Goal: Transaction & Acquisition: Purchase product/service

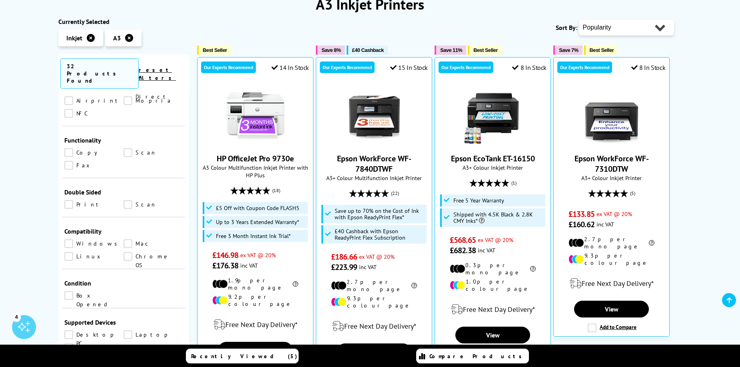
scroll to position [360, 0]
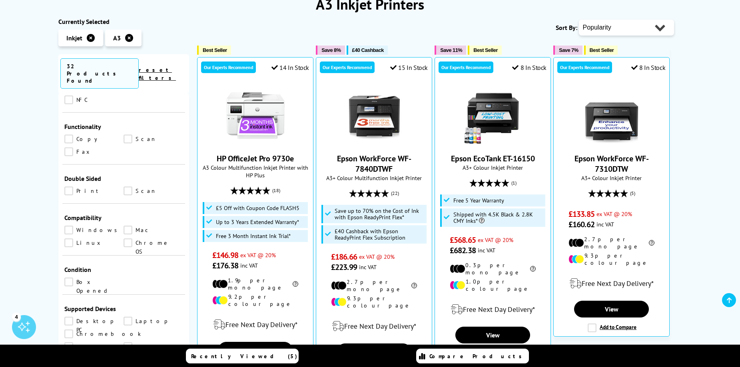
click at [128, 187] on link "Scan" at bounding box center [154, 191] width 60 height 9
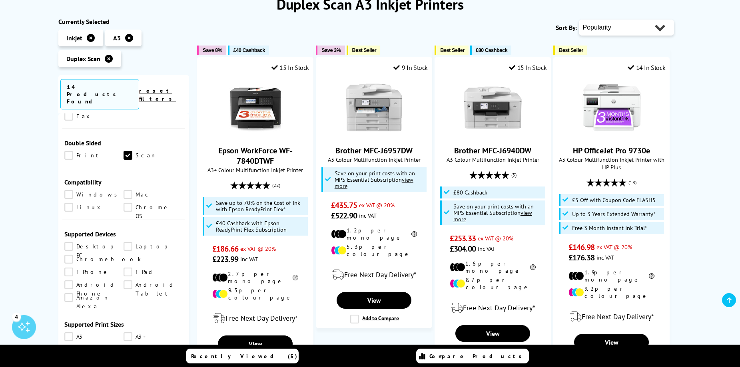
scroll to position [360, 0]
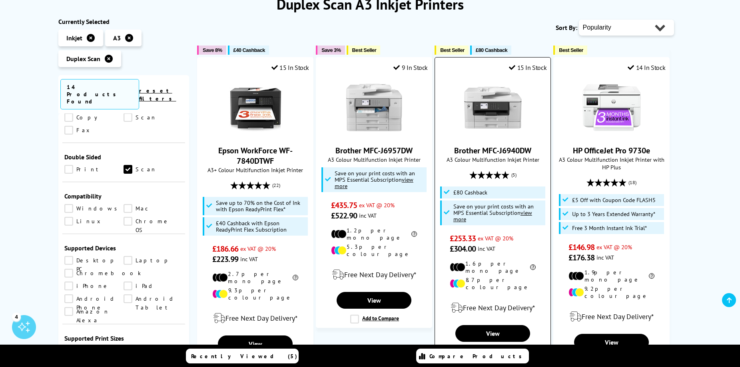
click at [503, 146] on link "Brother MFC-J6940DW" at bounding box center [492, 151] width 77 height 10
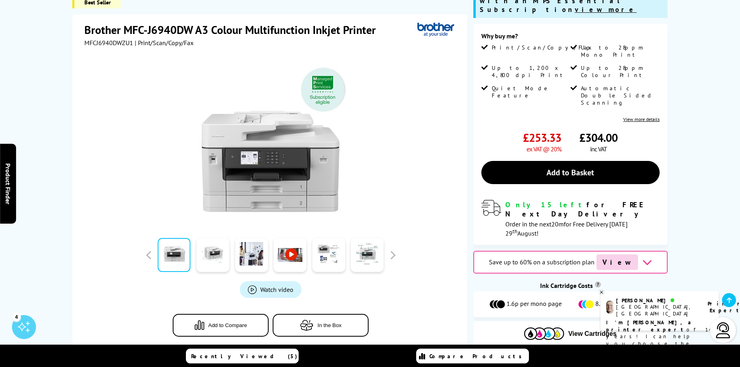
scroll to position [120, 0]
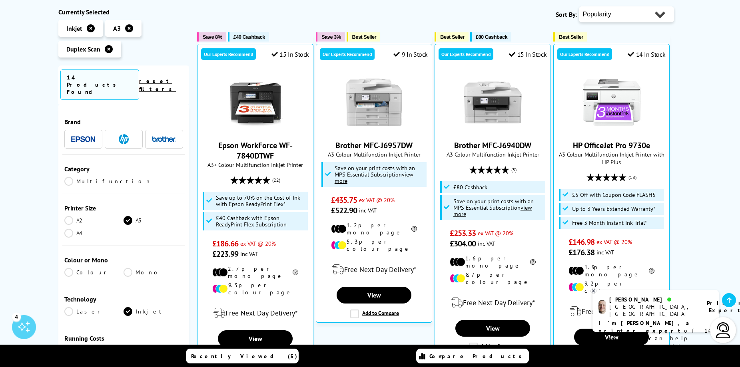
scroll to position [120, 0]
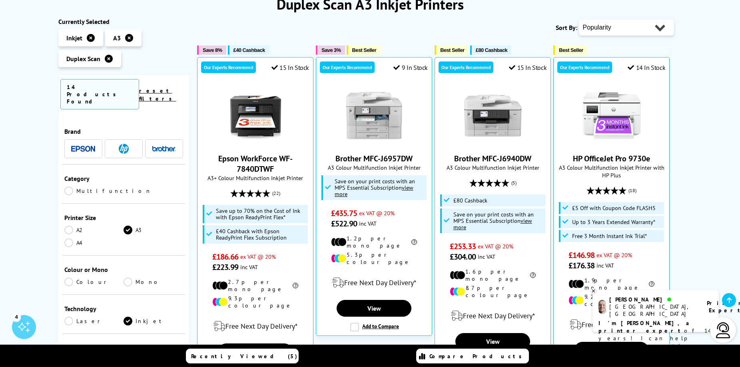
click at [160, 144] on span at bounding box center [164, 149] width 24 height 10
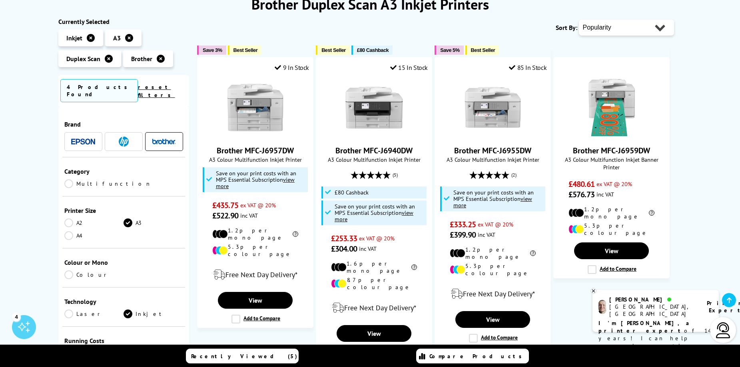
click at [622, 32] on select "Popularity Rating Price - Low to High Price - High to Low Running Costs - Low t…" at bounding box center [626, 28] width 95 height 16
select select "Price Ascending"
click at [579, 20] on select "Popularity Rating Price - Low to High Price - High to Low Running Costs - Low t…" at bounding box center [626, 28] width 95 height 16
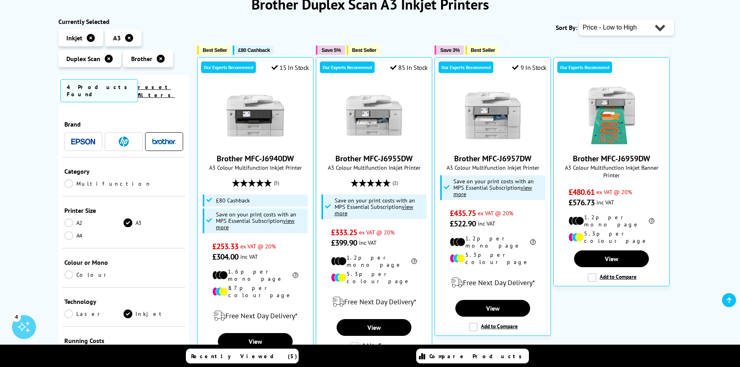
scroll to position [120, 0]
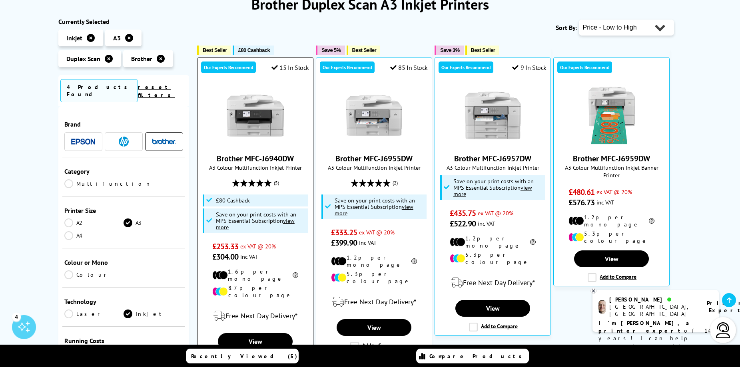
click at [283, 159] on link "Brother MFC-J6940DW" at bounding box center [255, 159] width 77 height 10
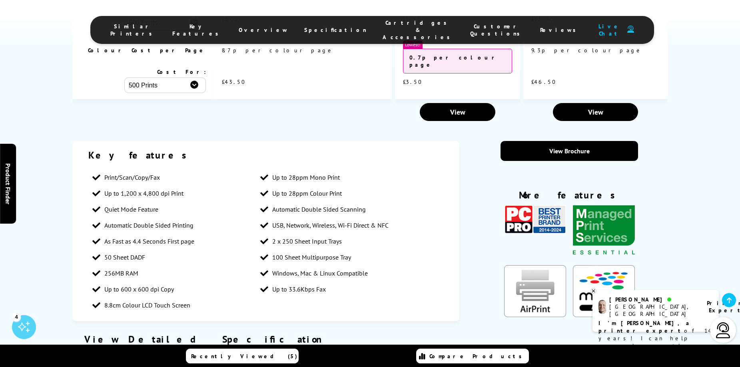
scroll to position [1320, 0]
click at [548, 142] on div "View Brochure More features Close PC Pro Award Close" at bounding box center [569, 234] width 196 height 184
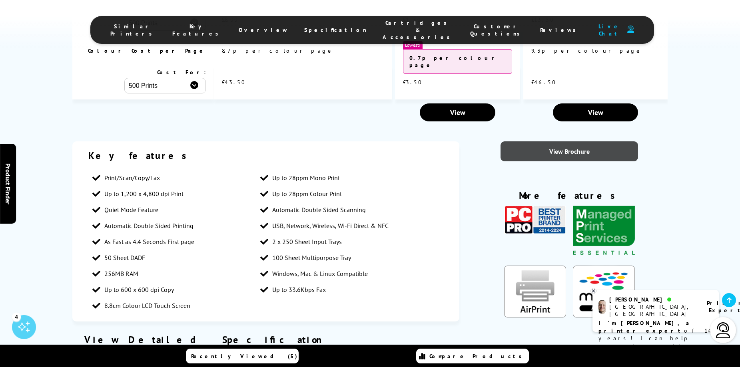
click at [548, 142] on link "View Brochure" at bounding box center [570, 152] width 138 height 20
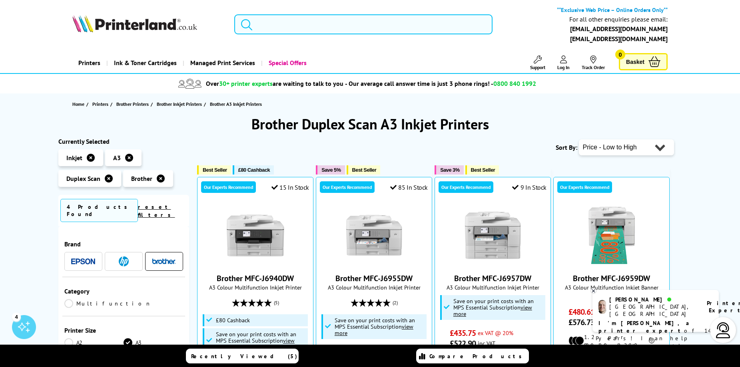
click at [610, 154] on select "Popularity Rating Price - Low to High Price - High to Low Running Costs - Low t…" at bounding box center [626, 148] width 95 height 16
click at [610, 145] on select "Popularity Rating Price - Low to High Price - High to Low Running Costs - Low t…" at bounding box center [626, 148] width 95 height 16
click at [612, 119] on h1 "Brother Duplex Scan A3 Inkjet Printers" at bounding box center [370, 124] width 624 height 19
click at [316, 21] on input "search" at bounding box center [363, 24] width 259 height 20
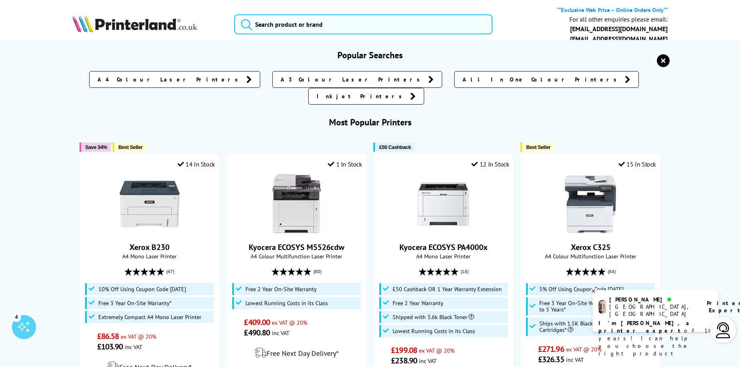
click at [76, 51] on h3 "Popular Searches" at bounding box center [369, 55] width 595 height 11
click at [667, 65] on icon "reset" at bounding box center [663, 60] width 13 height 13
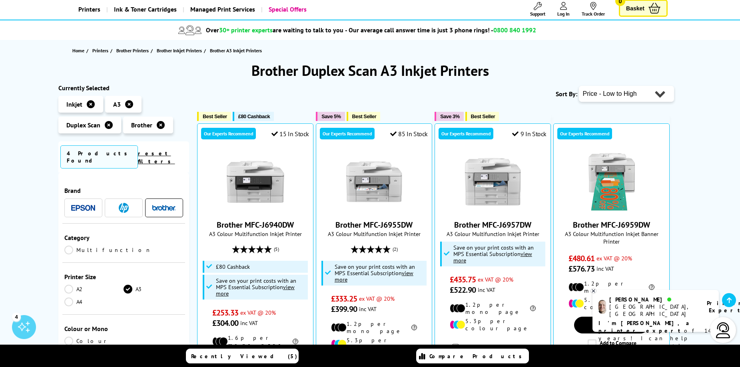
scroll to position [40, 0]
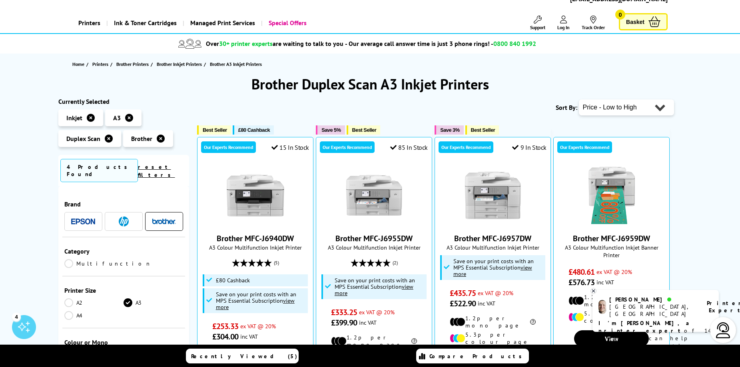
click at [159, 138] on icon at bounding box center [161, 139] width 8 height 8
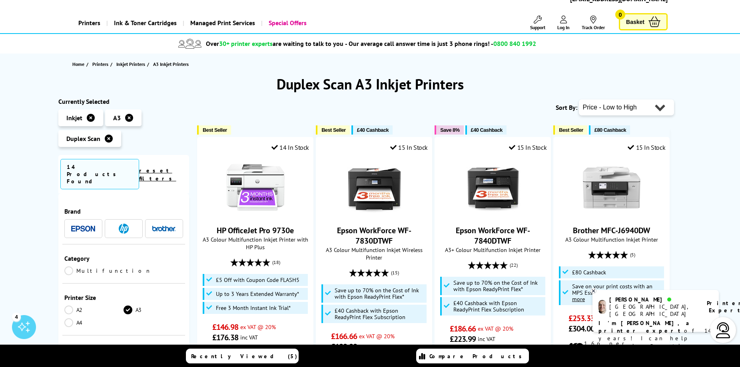
click at [109, 138] on icon at bounding box center [109, 139] width 8 height 8
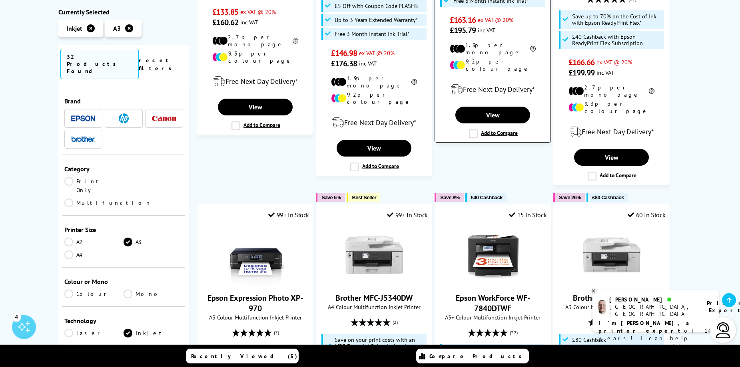
scroll to position [120, 0]
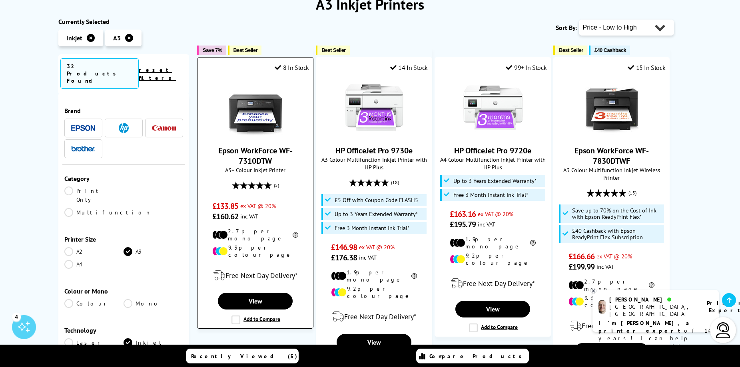
click at [275, 150] on link "Epson WorkForce WF-7310DTW" at bounding box center [255, 156] width 74 height 21
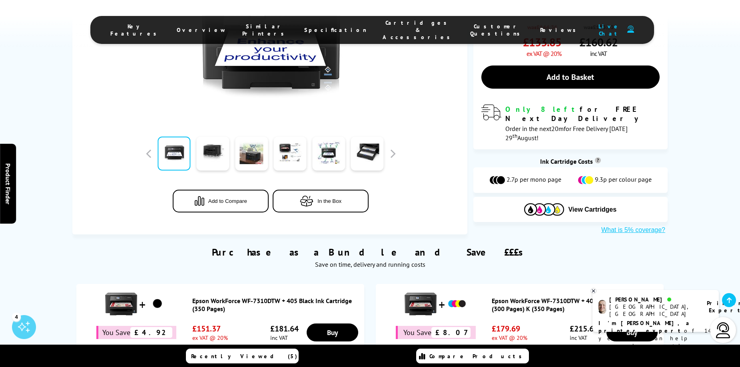
scroll to position [160, 0]
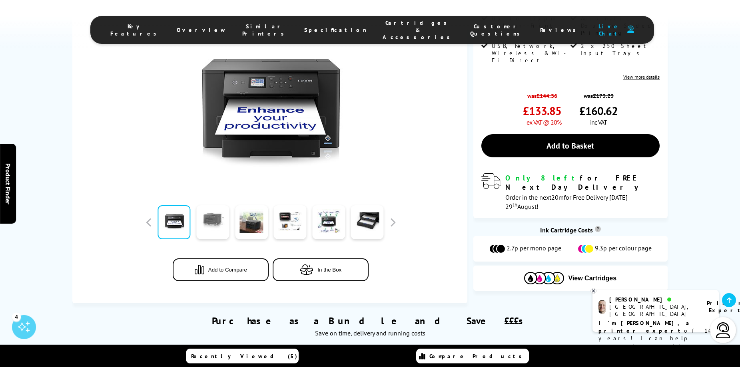
click at [220, 205] on link at bounding box center [212, 222] width 33 height 34
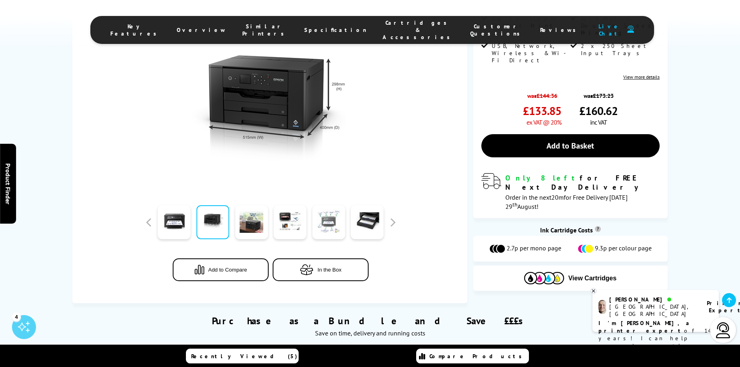
click at [318, 216] on link at bounding box center [328, 222] width 33 height 34
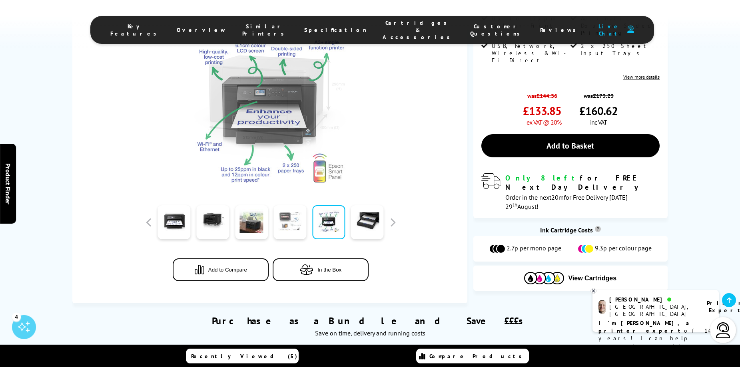
click at [299, 216] on link at bounding box center [290, 222] width 33 height 34
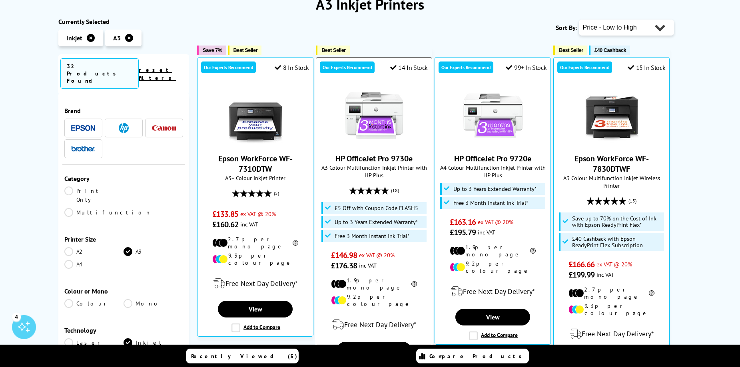
scroll to position [240, 0]
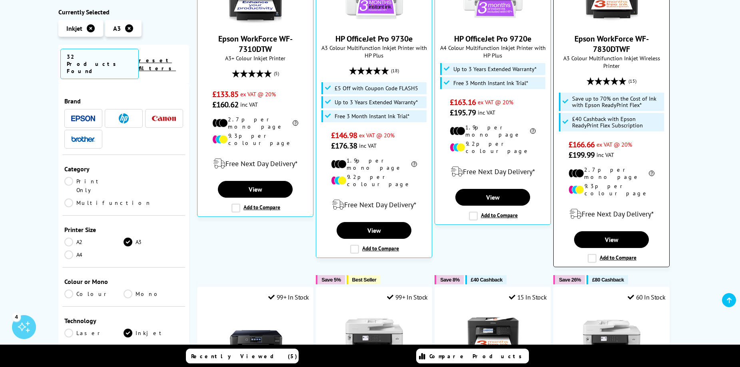
click at [626, 42] on link "Epson WorkForce WF-7830DTWF" at bounding box center [611, 44] width 74 height 21
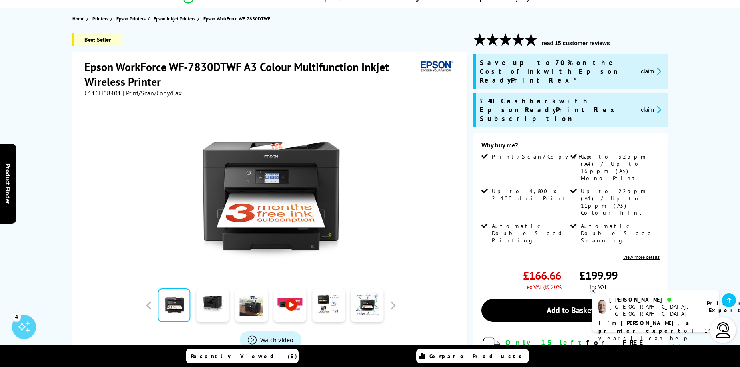
scroll to position [240, 0]
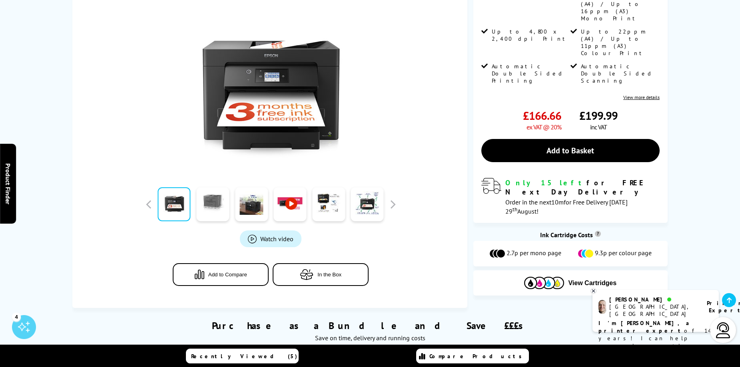
click at [228, 187] on link at bounding box center [212, 204] width 33 height 34
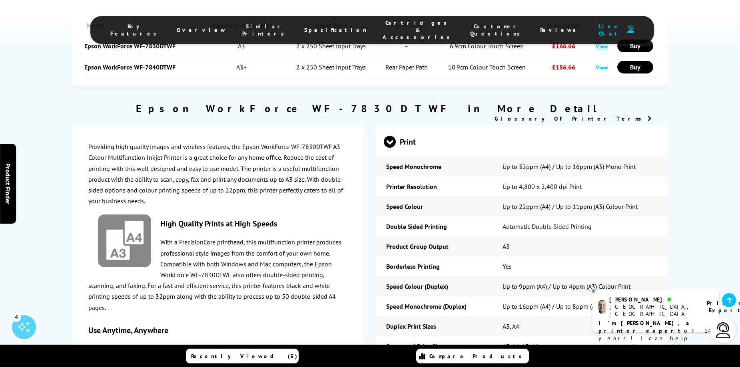
scroll to position [1239, 0]
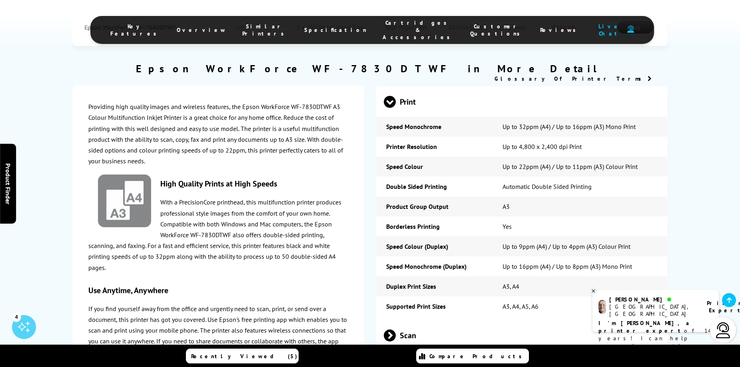
click at [431, 321] on span "Scan" at bounding box center [522, 336] width 276 height 30
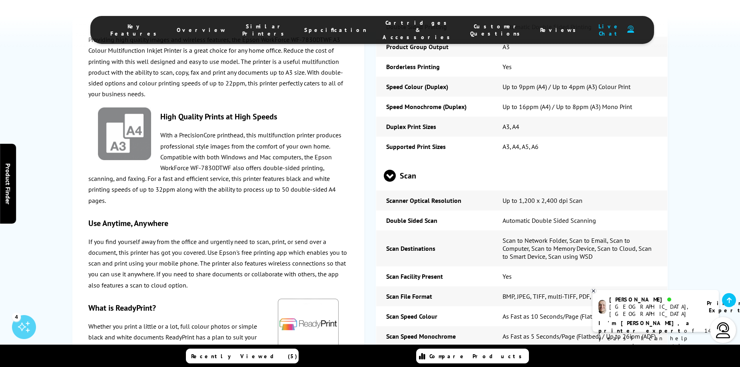
scroll to position [1439, 0]
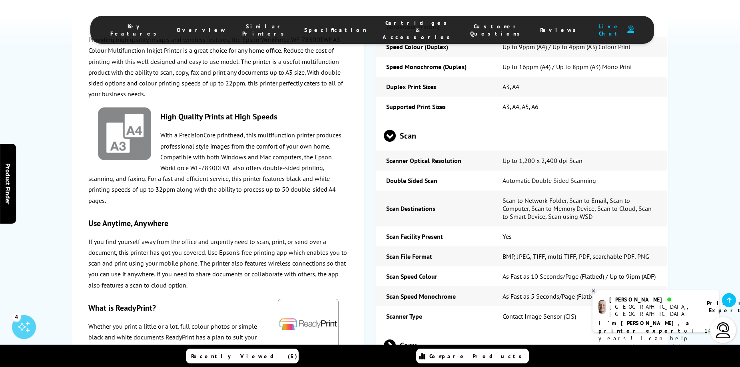
click at [418, 331] on span "Copy" at bounding box center [522, 346] width 276 height 30
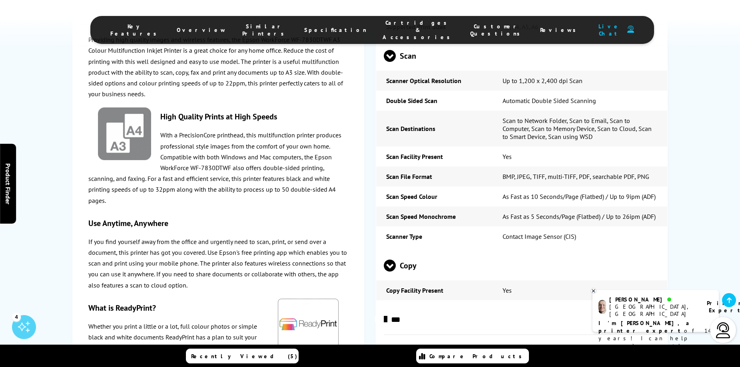
click at [423, 251] on span "Copy" at bounding box center [522, 266] width 276 height 30
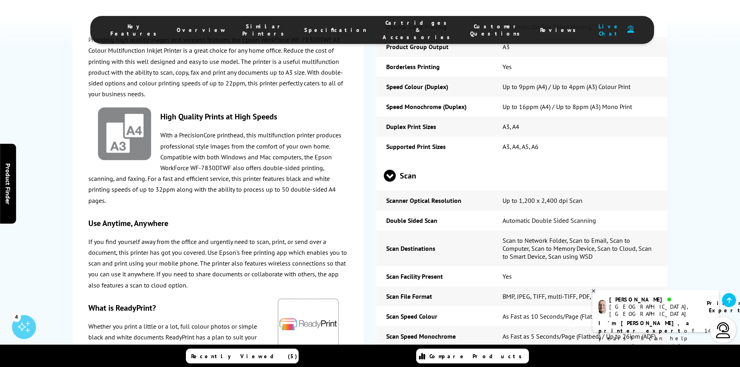
click at [403, 161] on span "Scan" at bounding box center [522, 176] width 276 height 30
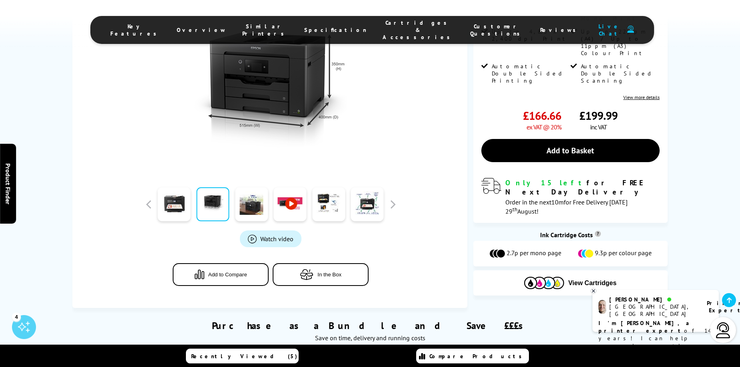
scroll to position [160, 0]
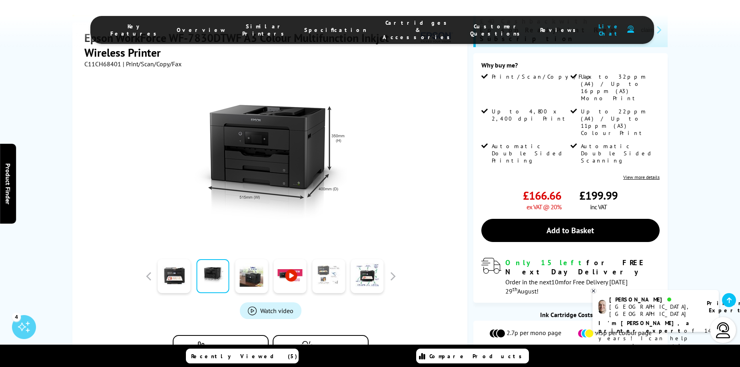
click at [325, 260] on link at bounding box center [328, 277] width 33 height 34
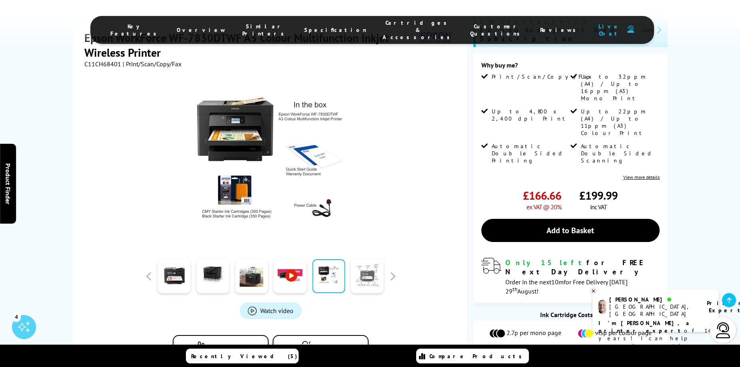
click at [352, 260] on link at bounding box center [367, 277] width 33 height 34
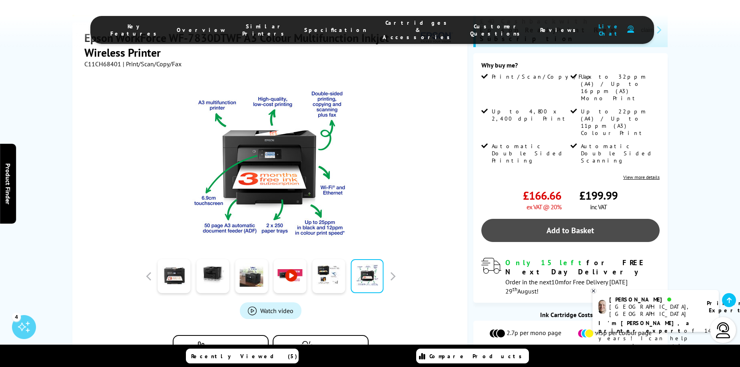
click at [521, 219] on link "Add to Basket" at bounding box center [570, 230] width 178 height 23
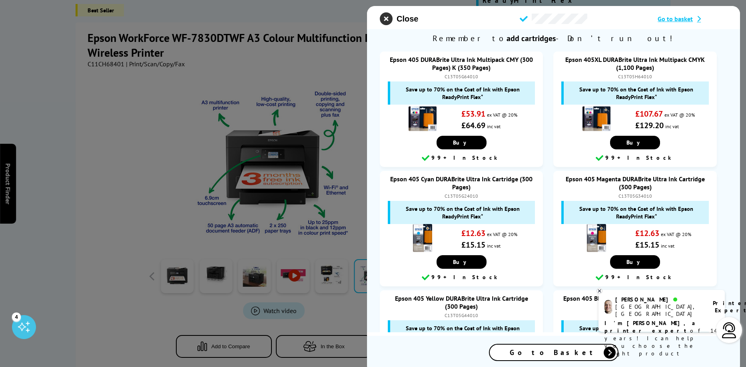
click at [385, 16] on icon "close modal" at bounding box center [386, 18] width 13 height 13
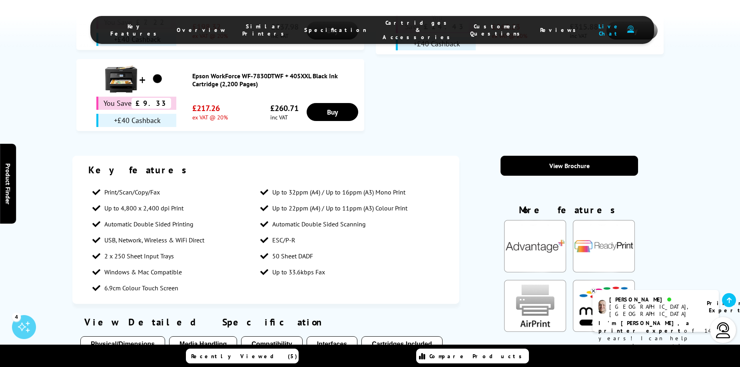
scroll to position [680, 0]
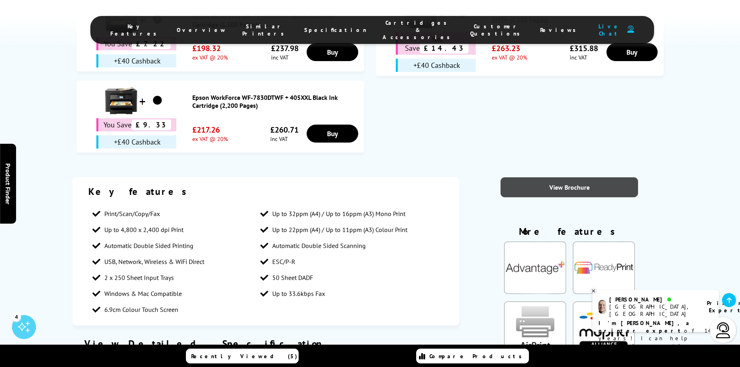
click at [543, 177] on link "View Brochure" at bounding box center [570, 187] width 138 height 20
click at [391, 92] on div "Purchase as a Bundle and Save £££s Save on time, delivery and running costs You…" at bounding box center [370, 14] width 740 height 293
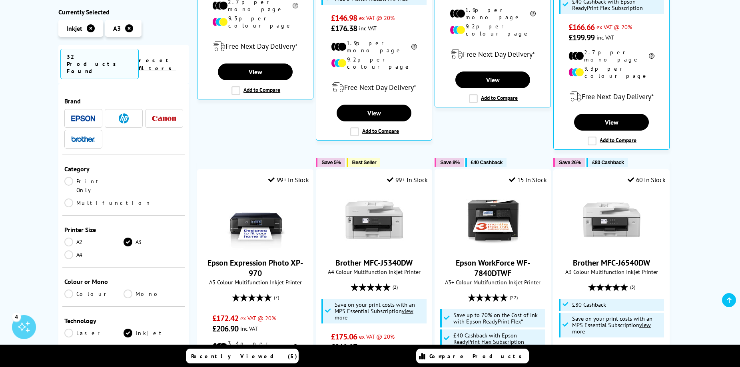
scroll to position [480, 0]
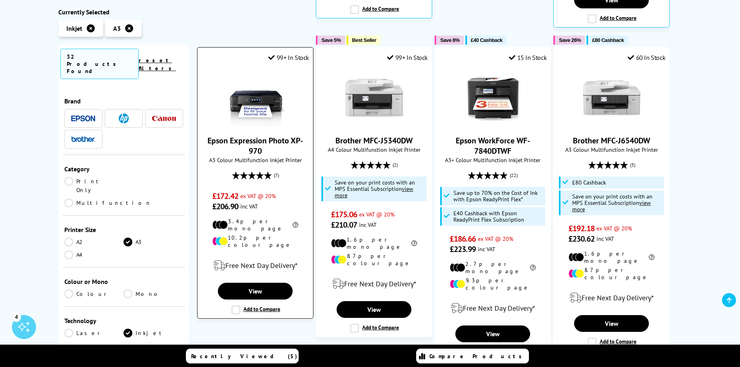
click at [285, 136] on link "Epson Expression Photo XP-970" at bounding box center [255, 146] width 96 height 21
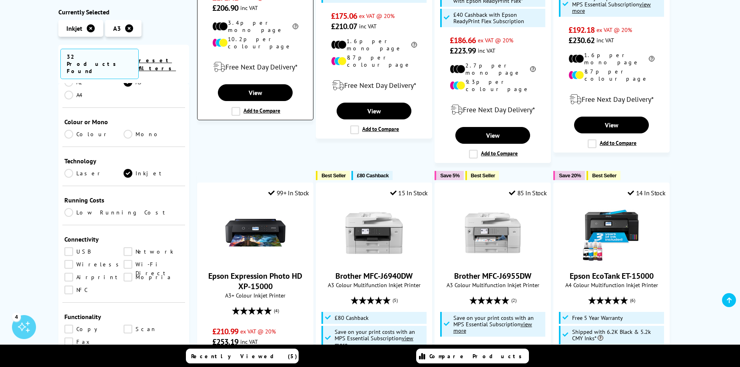
scroll to position [680, 0]
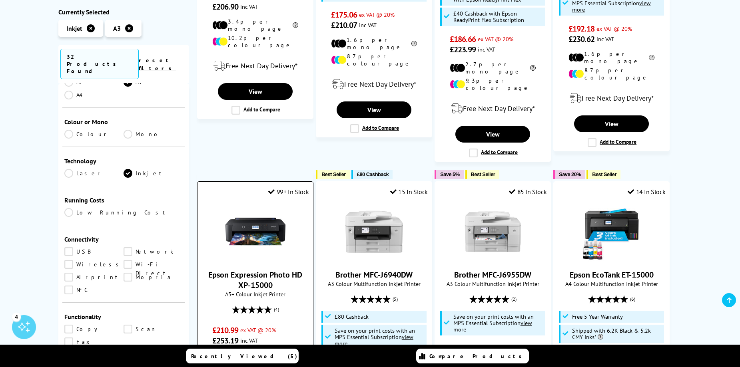
click at [276, 270] on link "Epson Expression Photo HD XP-15000" at bounding box center [255, 280] width 94 height 21
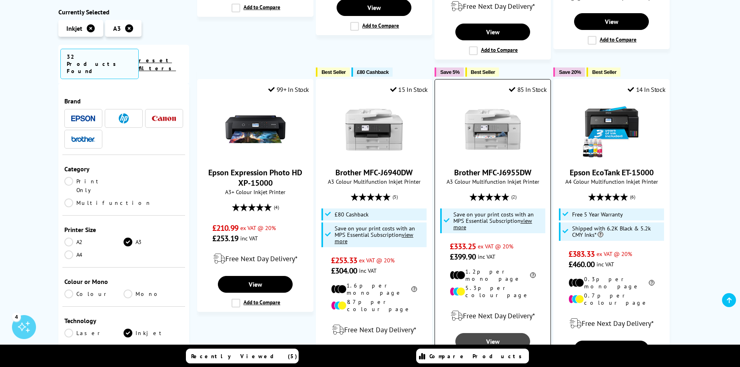
scroll to position [840, 0]
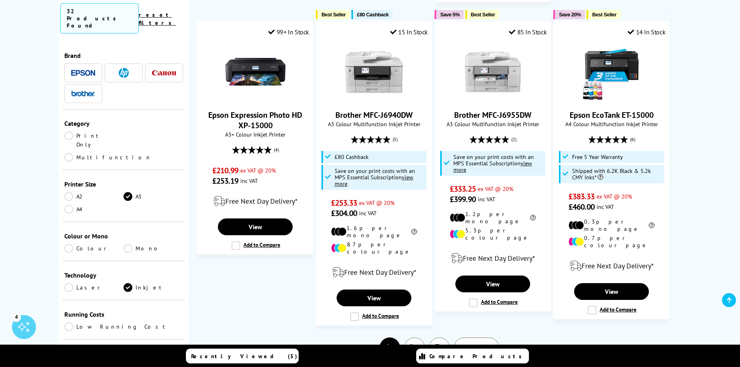
click at [485, 338] on link "Next" at bounding box center [477, 348] width 46 height 21
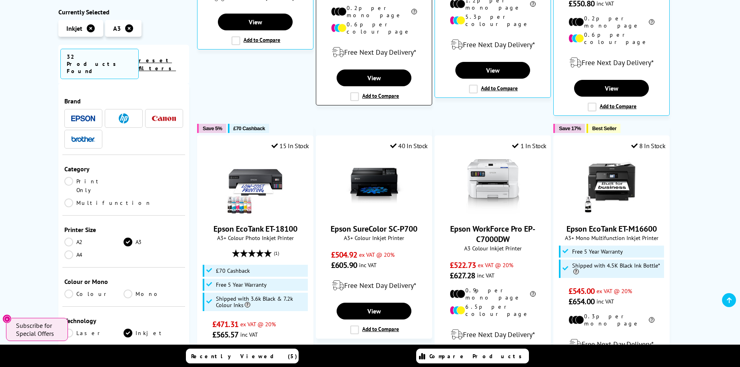
scroll to position [360, 0]
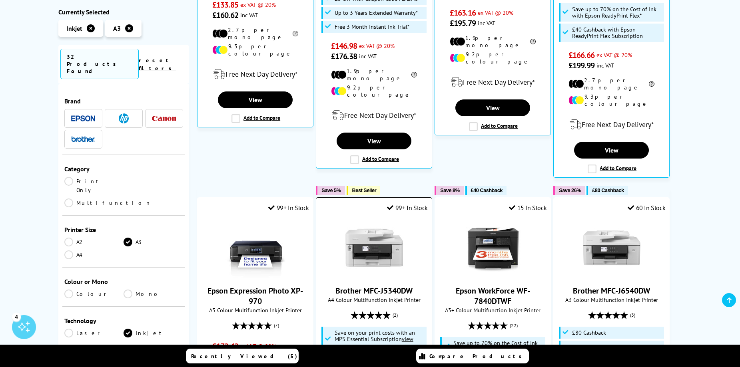
scroll to position [440, 0]
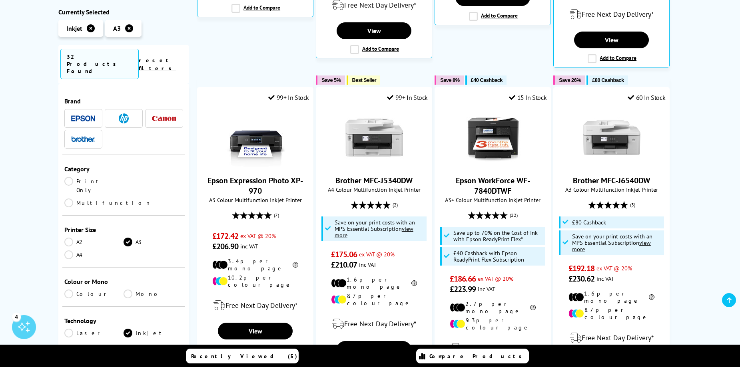
click at [261, 60] on ul "Save 7% Best Seller Our Experts Recommend 8 In Stock Epson WorkForce WF-7310DTW…" at bounding box center [439, 222] width 485 height 1008
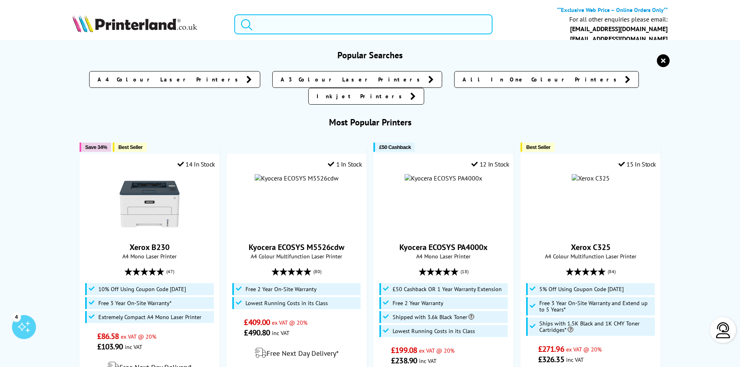
click at [279, 21] on input "search" at bounding box center [363, 24] width 259 height 20
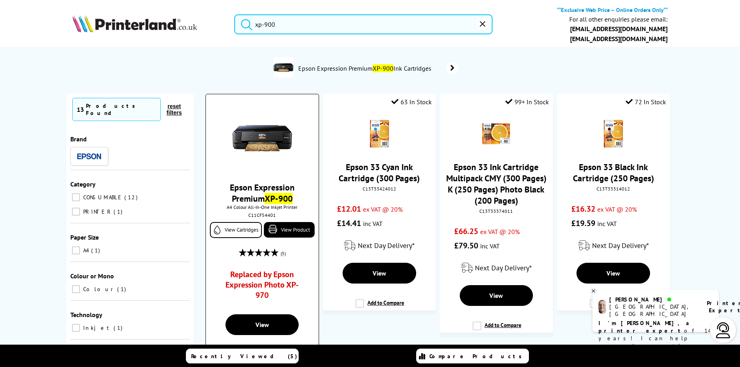
type input "xp-900"
click at [289, 189] on link "Epson Expression Premium XP-900" at bounding box center [262, 193] width 65 height 22
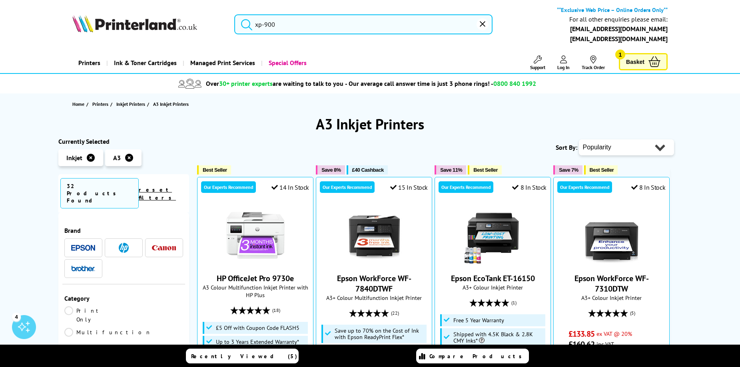
click at [319, 28] on input "xp-900" at bounding box center [363, 24] width 259 height 20
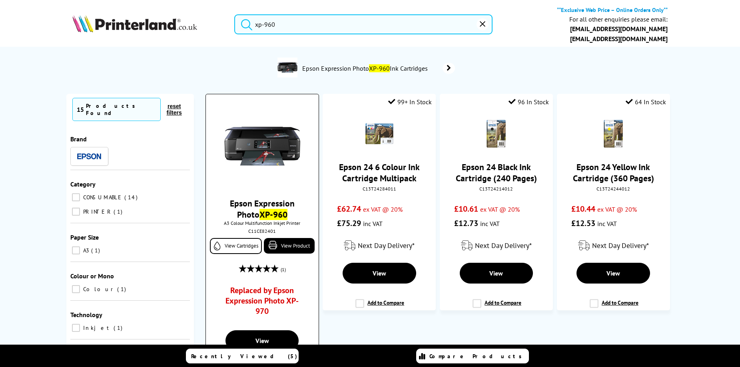
type input "xp-960"
click at [265, 203] on link "Epson Expression Photo XP-960" at bounding box center [262, 209] width 65 height 22
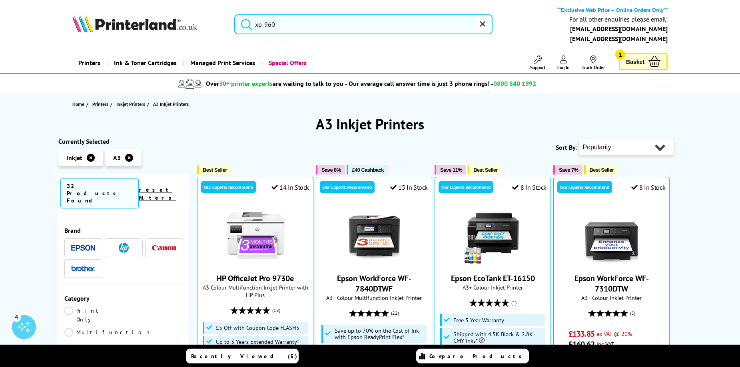
click at [293, 26] on input "xp-960" at bounding box center [363, 24] width 259 height 20
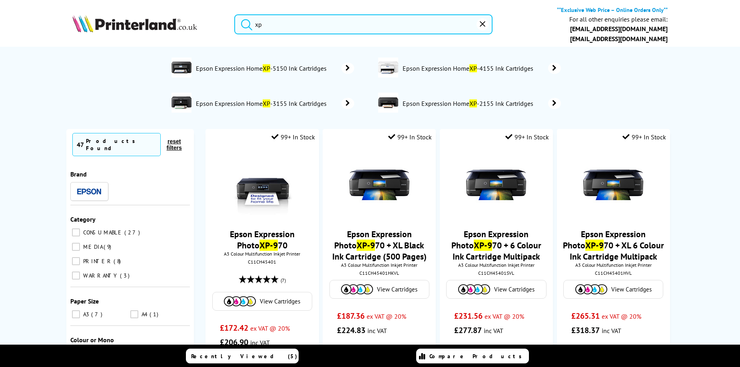
type input "x"
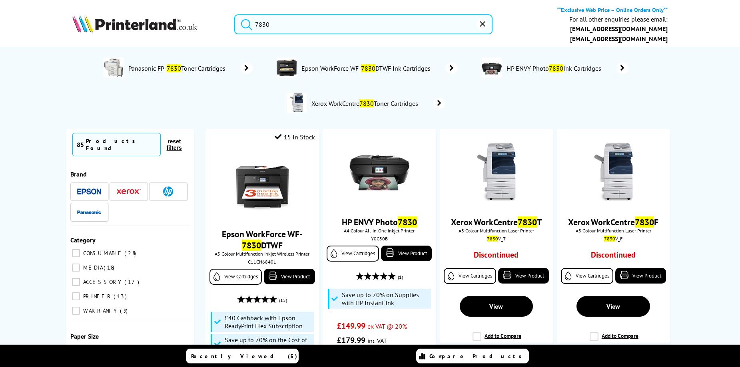
drag, startPoint x: 237, startPoint y: 19, endPoint x: 233, endPoint y: 19, distance: 4.4
click at [233, 19] on div "7830" at bounding box center [358, 24] width 269 height 20
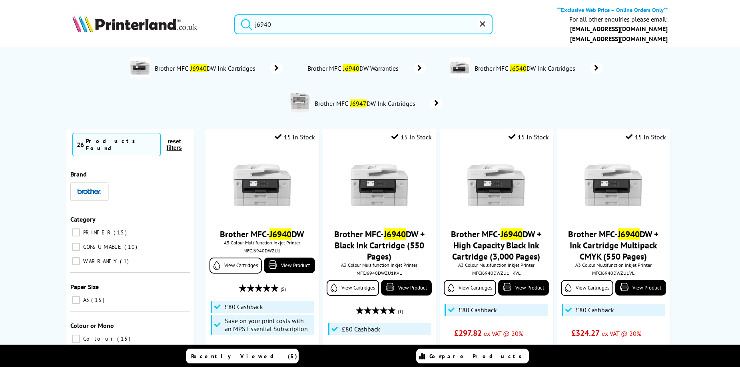
click at [333, 23] on input "j6940" at bounding box center [363, 24] width 259 height 20
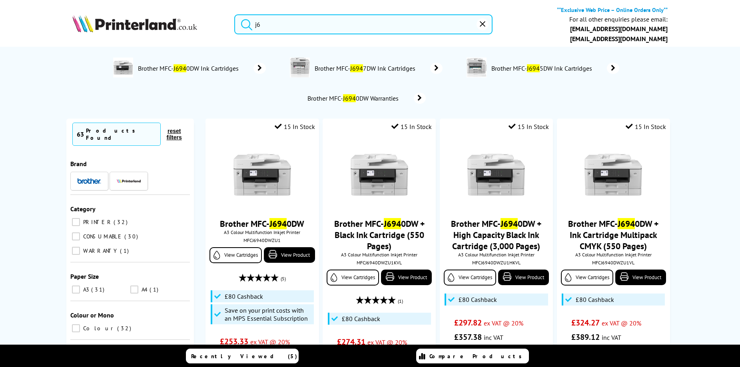
type input "j"
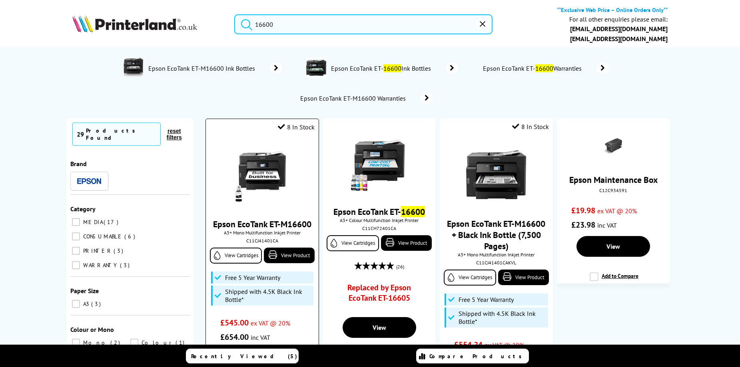
type input "16600"
click at [295, 224] on link "Epson EcoTank ET-M16600" at bounding box center [262, 224] width 98 height 11
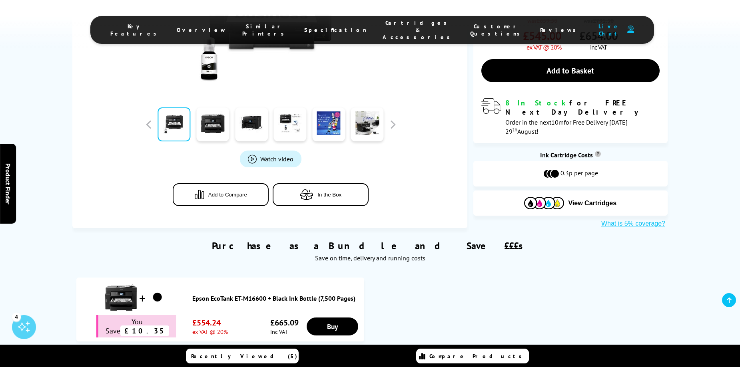
scroll to position [480, 0]
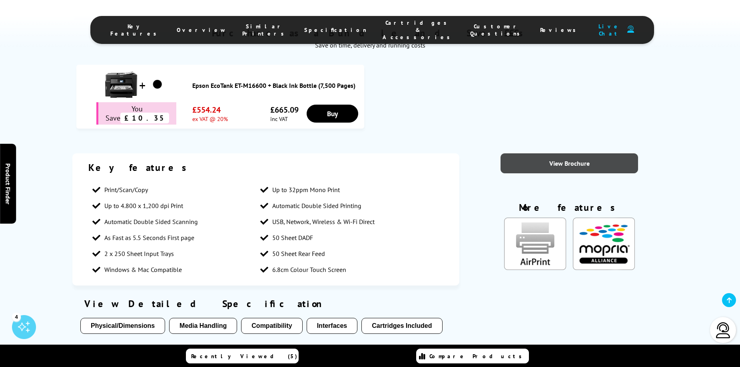
click at [520, 154] on link "View Brochure" at bounding box center [570, 164] width 138 height 20
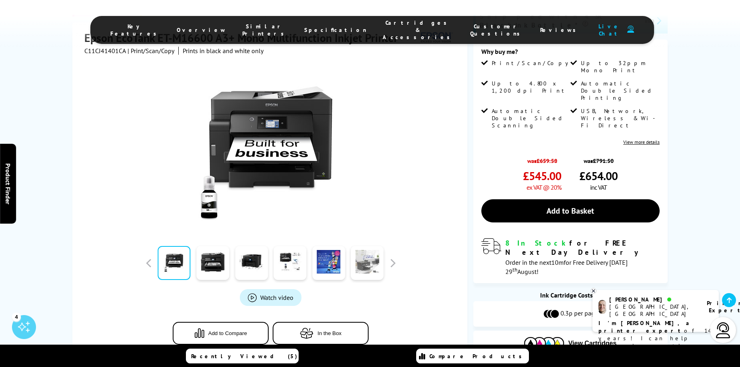
scroll to position [200, 0]
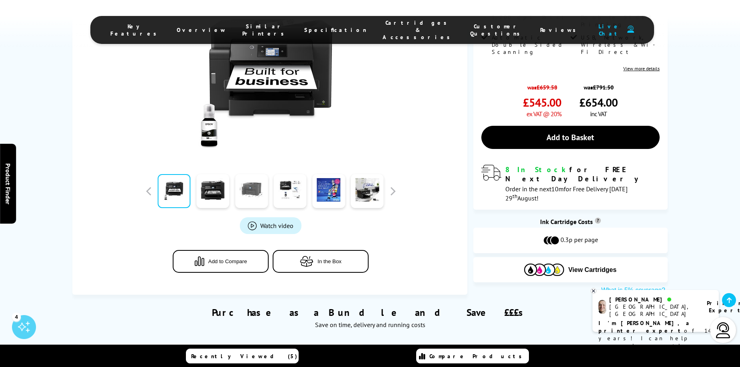
click at [243, 174] on link at bounding box center [251, 191] width 33 height 34
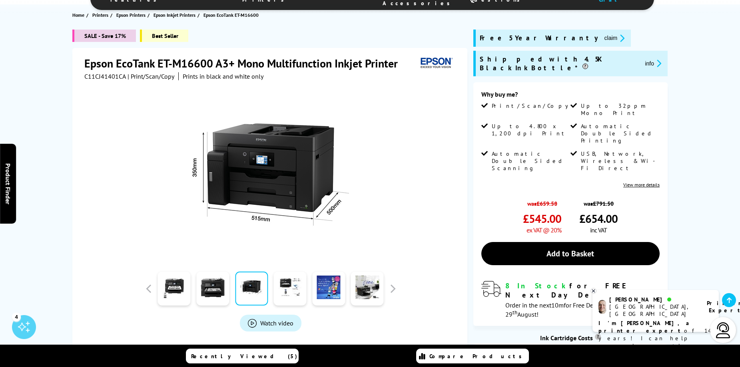
scroll to position [80, 0]
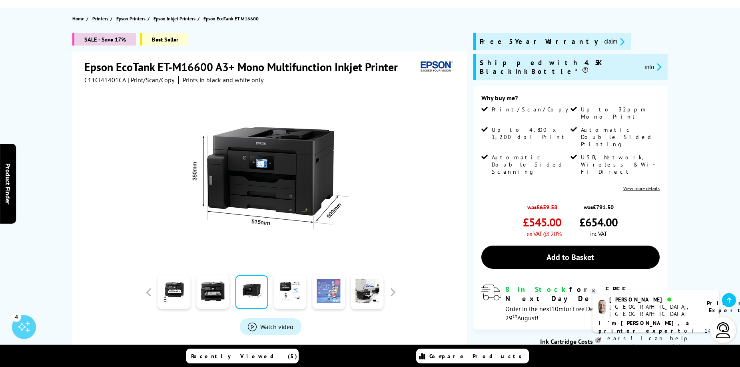
click at [337, 285] on link at bounding box center [328, 292] width 33 height 34
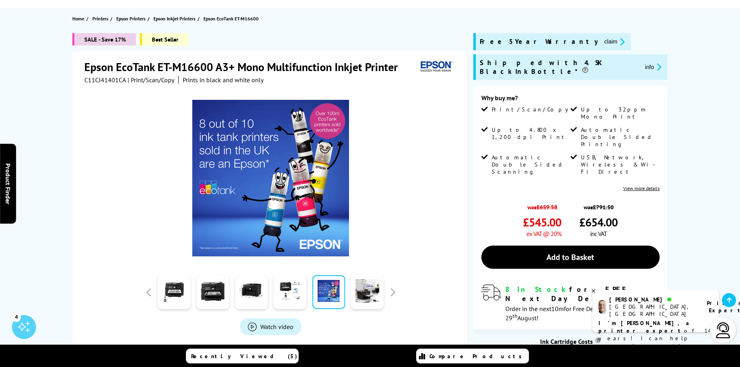
click at [131, 167] on div at bounding box center [270, 174] width 373 height 181
